Goal: Task Accomplishment & Management: Manage account settings

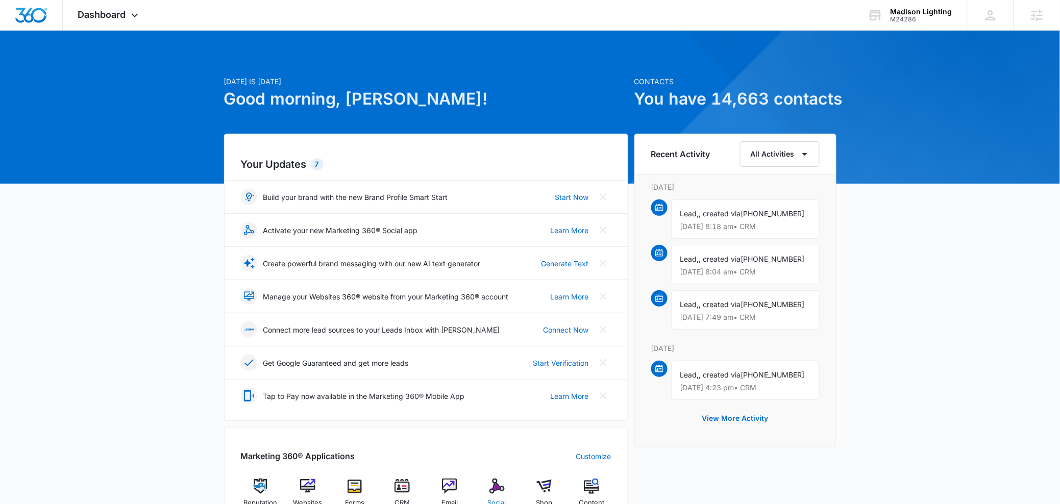
click at [491, 490] on img at bounding box center [496, 486] width 15 height 15
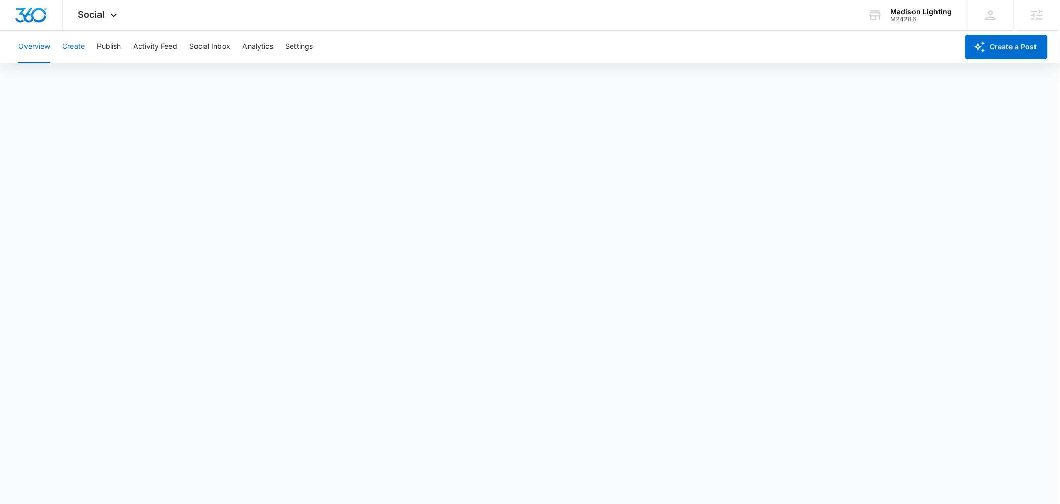
click at [77, 46] on button "Create" at bounding box center [73, 47] width 22 height 33
click at [89, 77] on button "Approvals" at bounding box center [100, 78] width 34 height 29
click at [65, 52] on button "Create" at bounding box center [73, 47] width 22 height 33
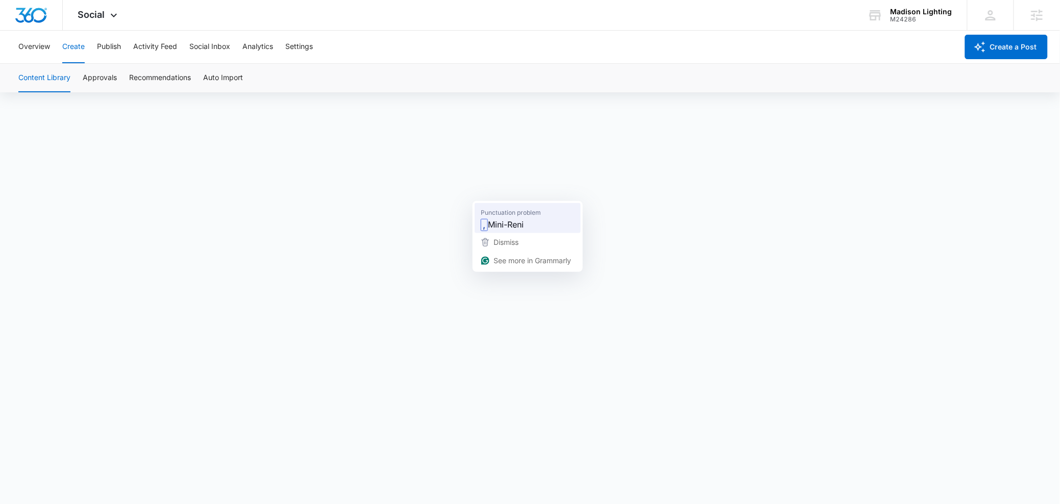
click at [511, 219] on span "Mini-Reni" at bounding box center [506, 224] width 36 height 13
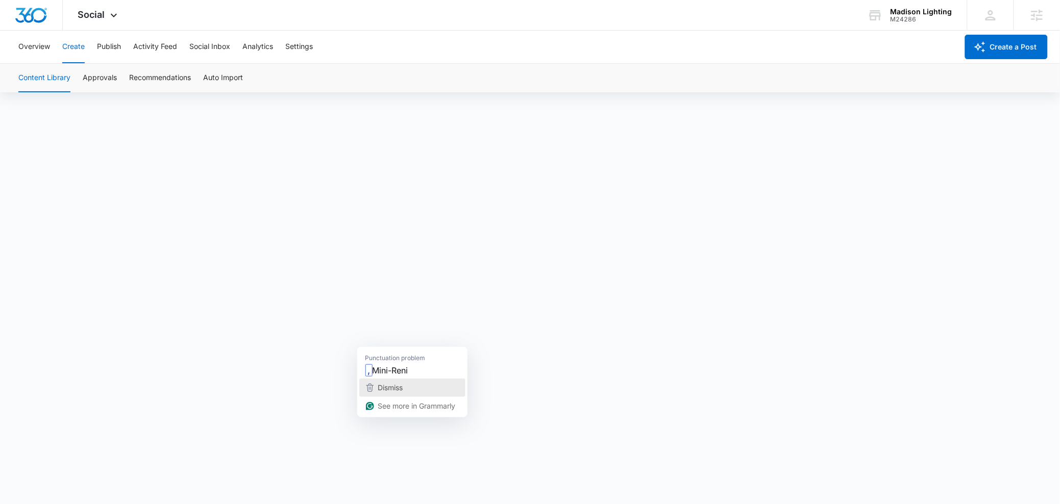
click at [382, 379] on button "Dismiss" at bounding box center [412, 388] width 106 height 18
click at [95, 79] on button "Approvals" at bounding box center [100, 78] width 34 height 29
click at [105, 46] on button "Publish" at bounding box center [109, 47] width 24 height 33
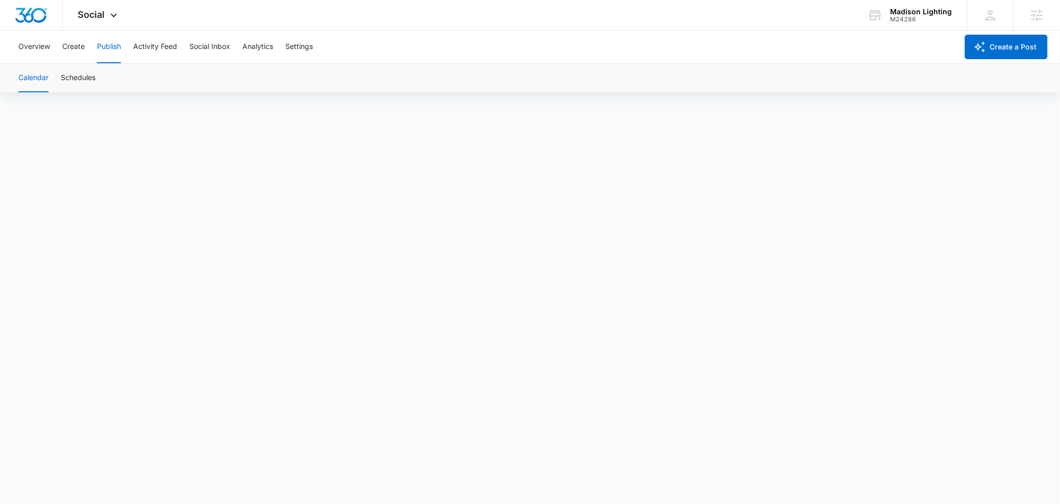
click at [37, 76] on button "Calendar" at bounding box center [33, 78] width 30 height 29
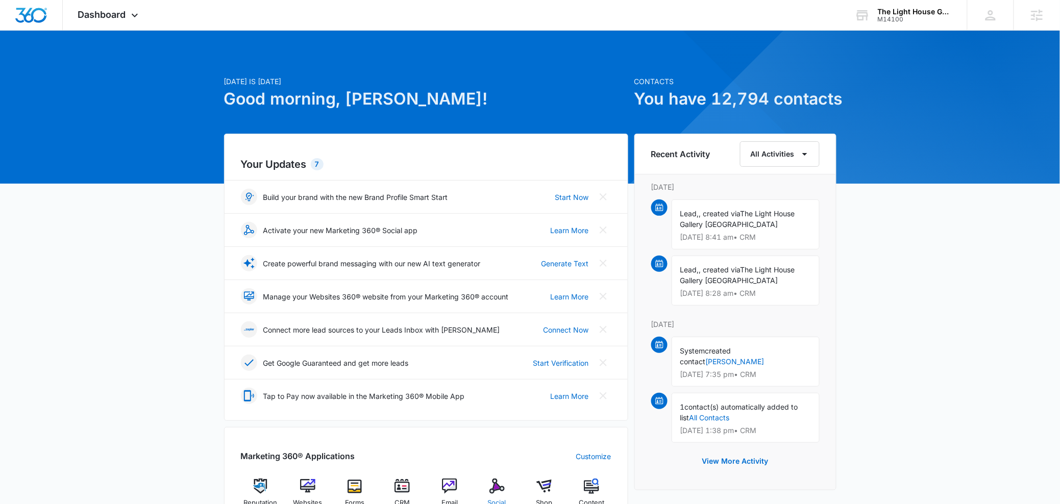
click at [487, 494] on div "Social" at bounding box center [496, 497] width 39 height 37
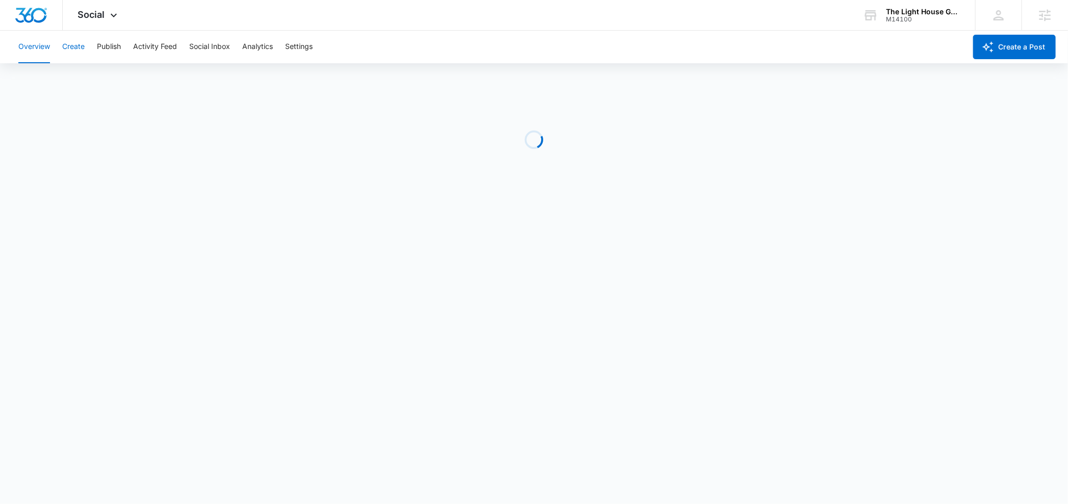
click at [81, 54] on button "Create" at bounding box center [73, 47] width 22 height 33
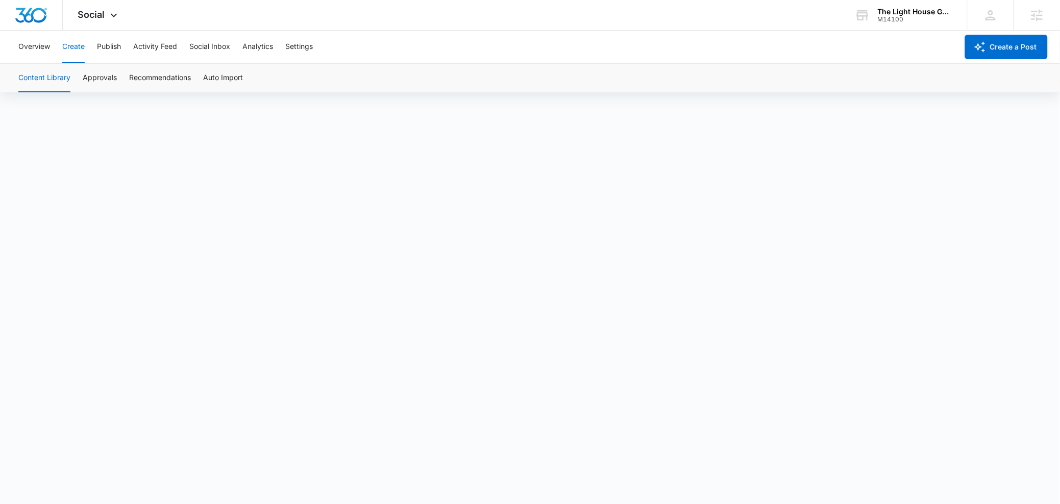
click at [124, 56] on div "Overview Create Publish Activity Feed Social Inbox Analytics Settings" at bounding box center [484, 47] width 945 height 33
click at [79, 43] on button "Create" at bounding box center [73, 47] width 22 height 33
click at [110, 48] on button "Publish" at bounding box center [109, 47] width 24 height 33
